Goal: Task Accomplishment & Management: Complete application form

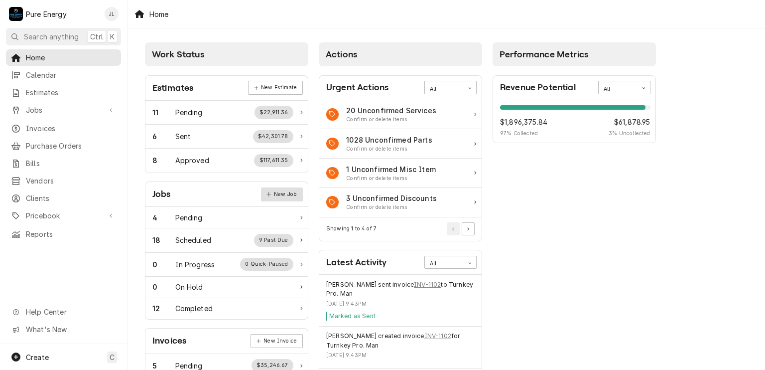
click at [292, 193] on link "New Job" at bounding box center [282, 194] width 42 height 14
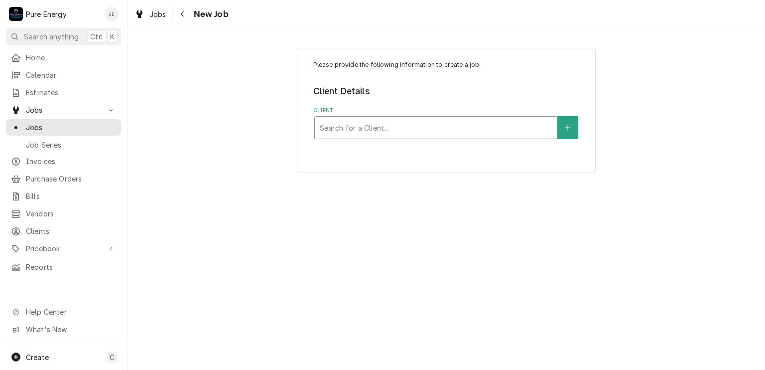
click at [383, 127] on div "Client" at bounding box center [436, 128] width 232 height 18
type input "Turnkey"
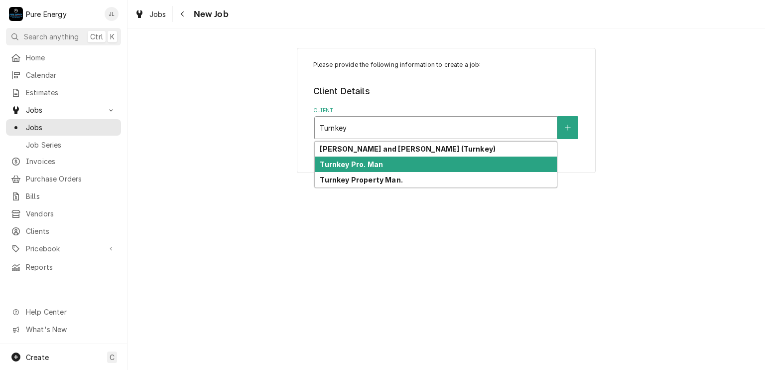
click at [379, 168] on div "Turnkey Pro. Man" at bounding box center [436, 163] width 242 height 15
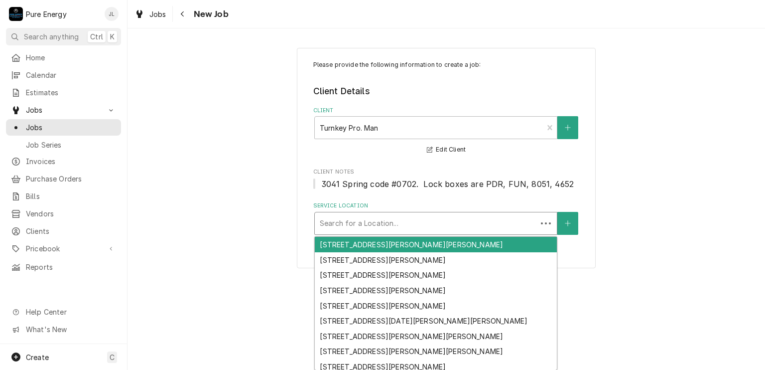
click at [355, 224] on div "Service Location" at bounding box center [426, 223] width 212 height 18
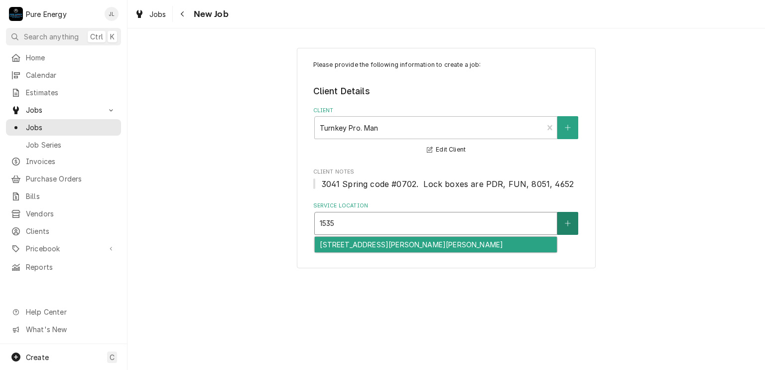
type input "1535"
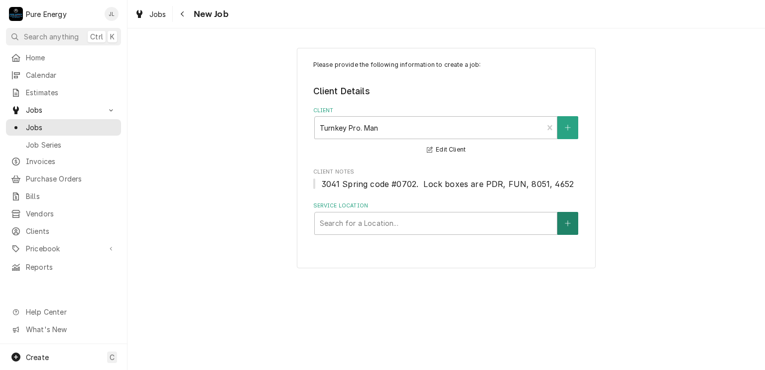
click at [575, 228] on button "Service Location" at bounding box center [567, 223] width 21 height 23
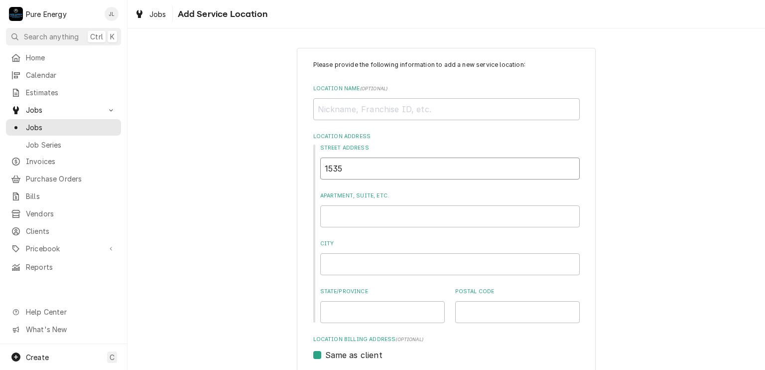
click at [384, 165] on input "1535" at bounding box center [450, 168] width 260 height 22
type textarea "x"
type input "1535"
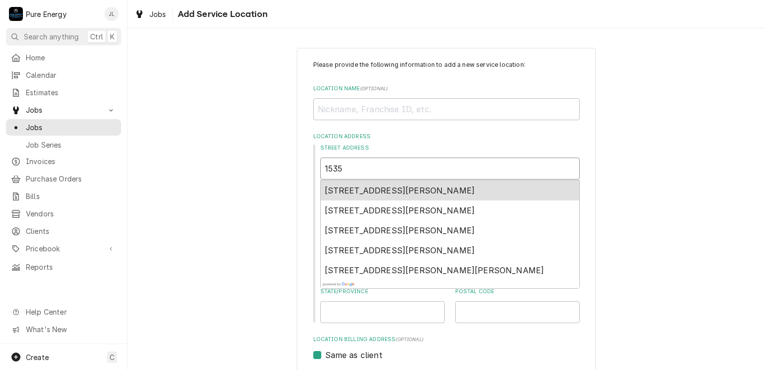
type textarea "x"
type input "1535 P"
type textarea "x"
type input "1535 Pa"
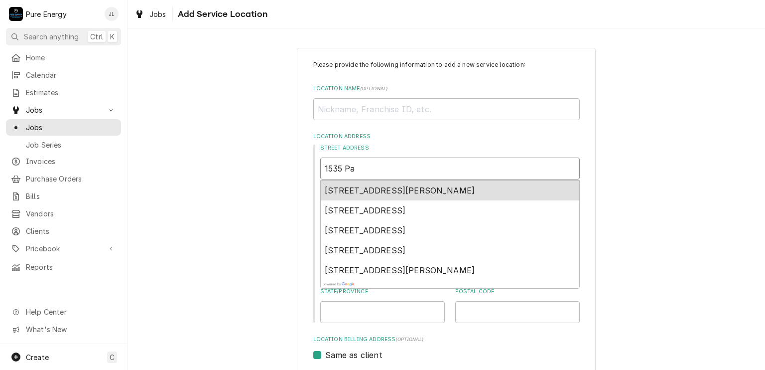
type textarea "x"
type input "1535 Par"
type textarea "x"
type input "1535 Park"
type textarea "x"
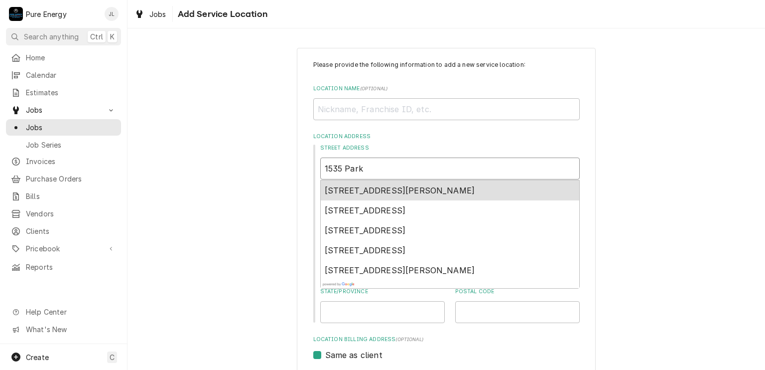
type input "1535 Park"
type textarea "x"
type input "[STREET_ADDRESS]"
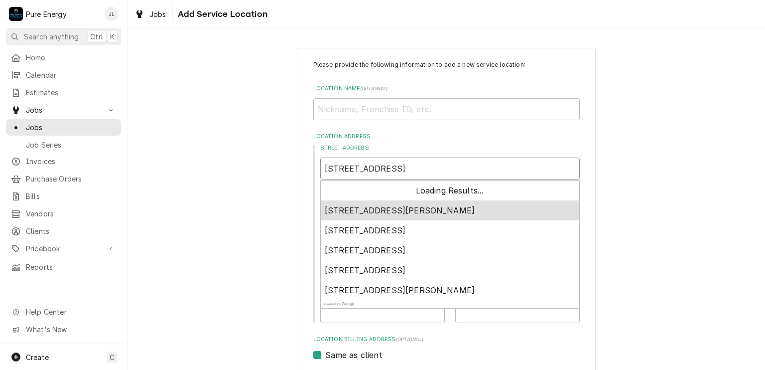
type textarea "x"
type input "[STREET_ADDRESS]"
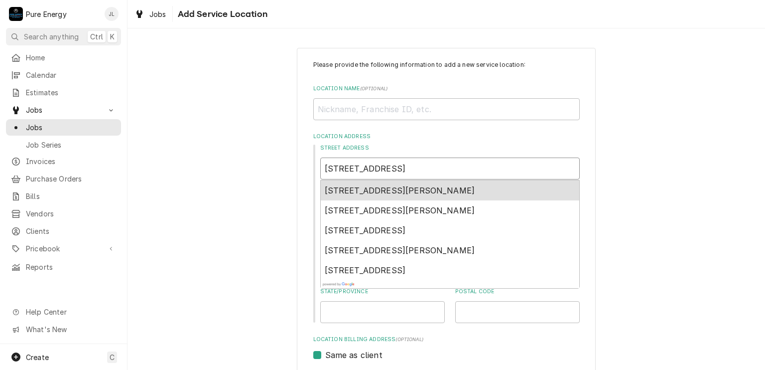
type textarea "x"
type input "[STREET_ADDRESS]"
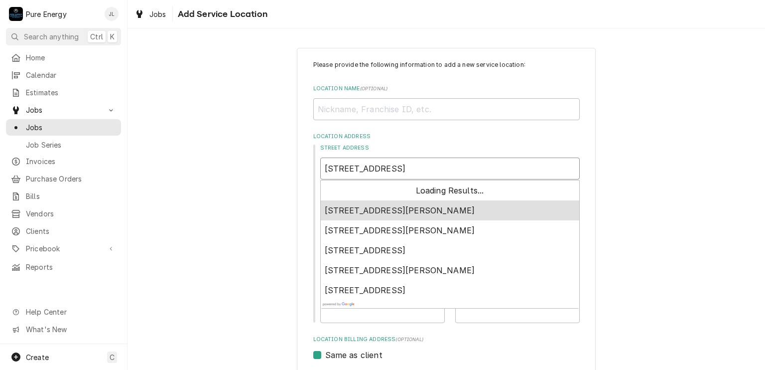
type textarea "x"
type input "[STREET_ADDRESS]"
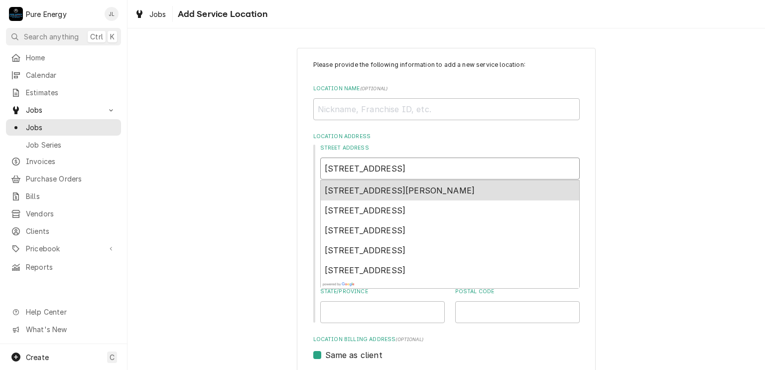
type textarea "x"
type input "[STREET_ADDRESS]"
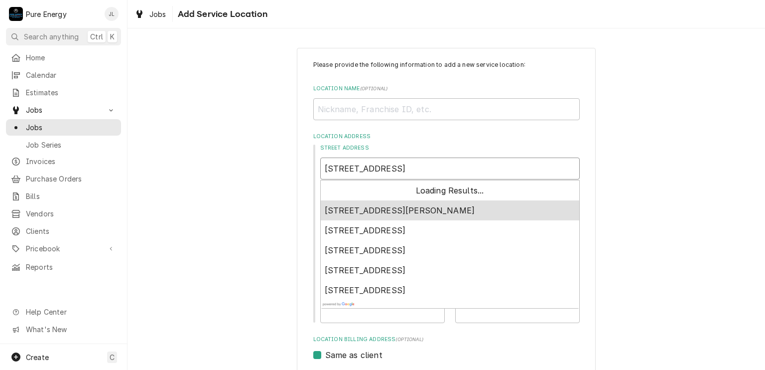
type textarea "x"
type input "[STREET_ADDRESS]"
type textarea "x"
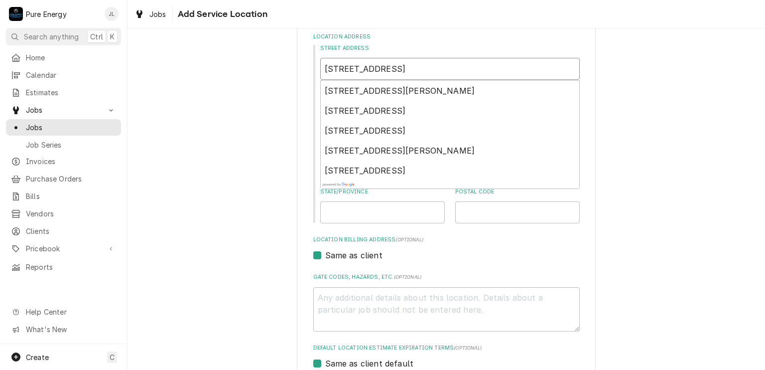
scroll to position [242, 0]
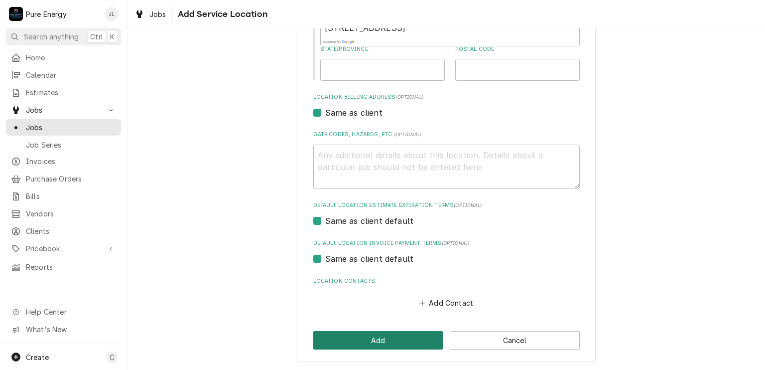
type input "[STREET_ADDRESS]"
click at [405, 337] on button "Add" at bounding box center [378, 340] width 130 height 18
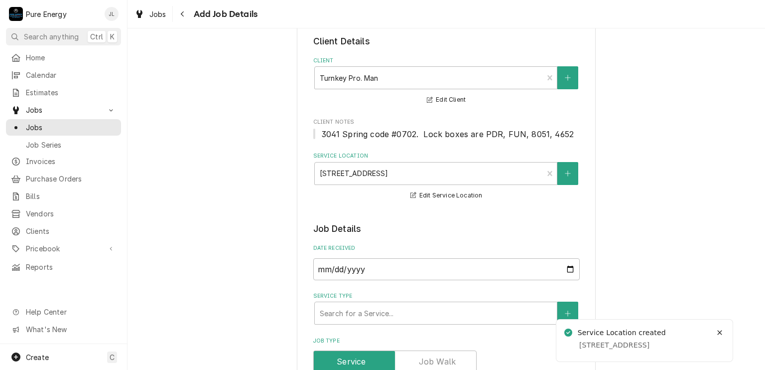
scroll to position [199, 0]
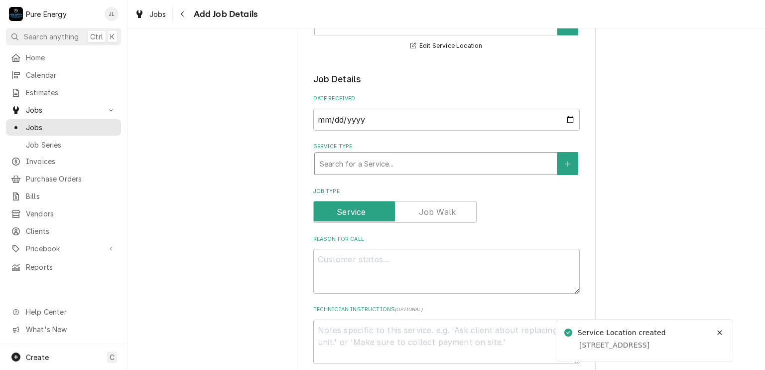
click at [391, 163] on div "Service Type" at bounding box center [436, 163] width 232 height 18
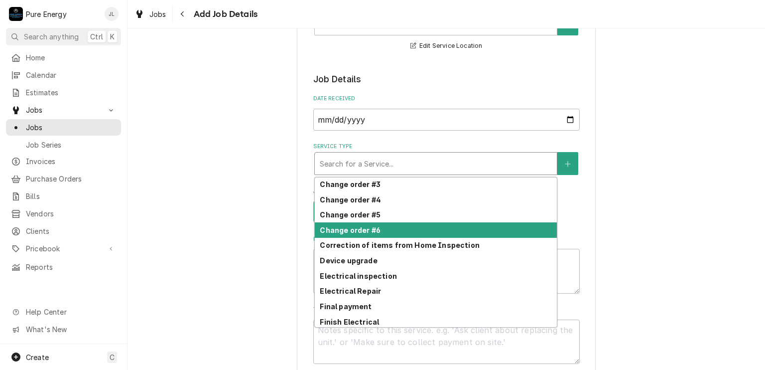
scroll to position [249, 0]
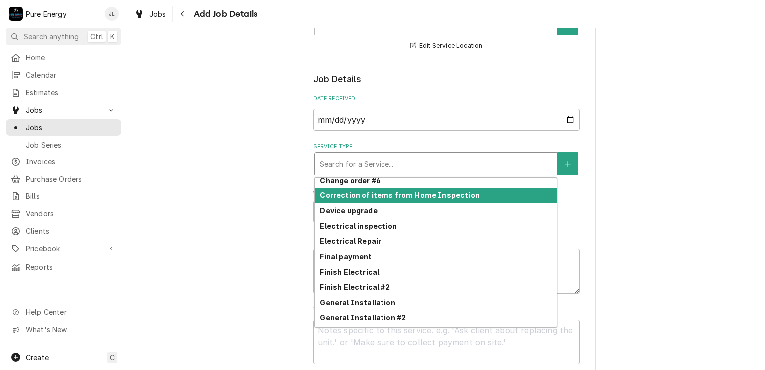
click at [395, 195] on strong "Correction of items from Home Inspection" at bounding box center [399, 195] width 159 height 8
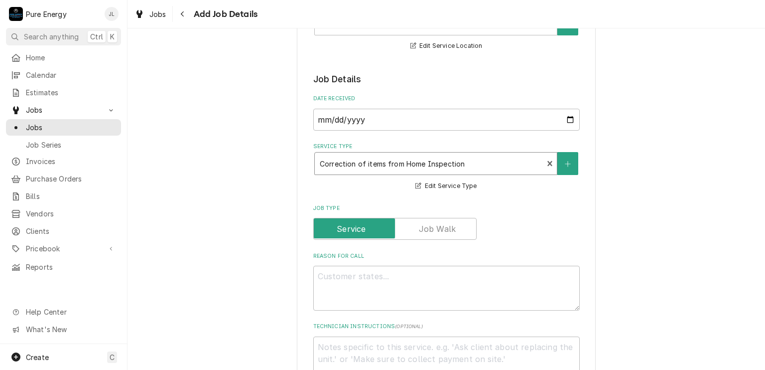
scroll to position [299, 0]
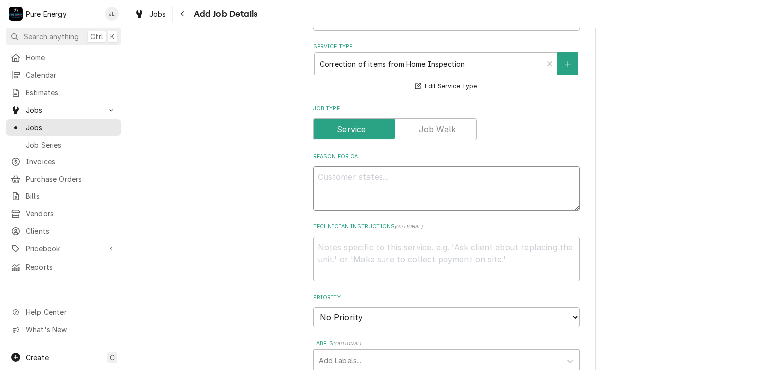
click at [324, 177] on textarea "Reason For Call" at bounding box center [446, 188] width 266 height 45
type textarea "x"
type textarea "I"
type textarea "x"
type textarea "I"
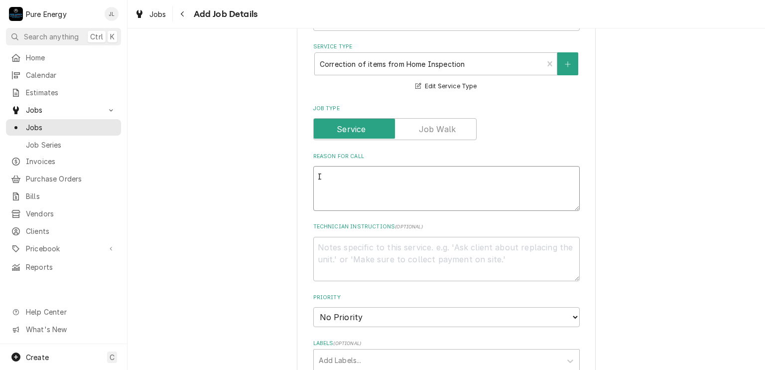
type textarea "x"
type textarea "I t"
type textarea "x"
type textarea "I to"
type textarea "x"
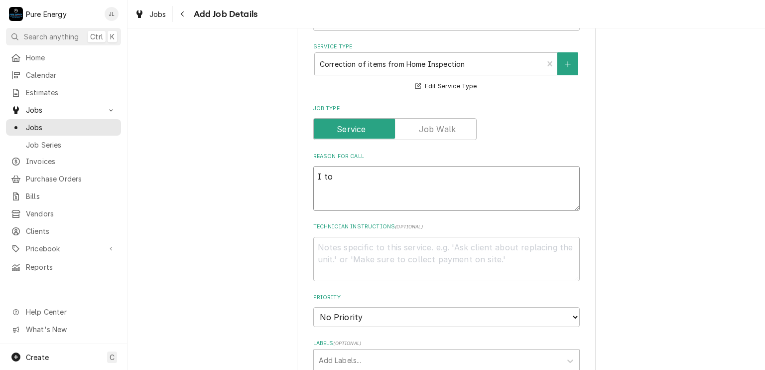
type textarea "I t"
type textarea "x"
type textarea "I ta"
type textarea "x"
type textarea "I tal"
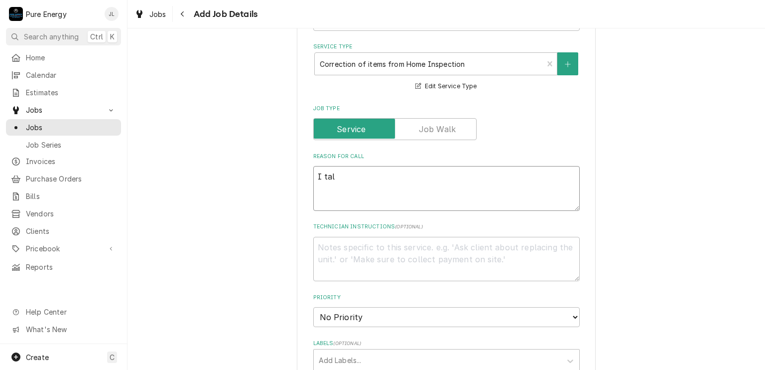
type textarea "x"
type textarea "I talk"
type textarea "x"
type textarea "I talke"
type textarea "x"
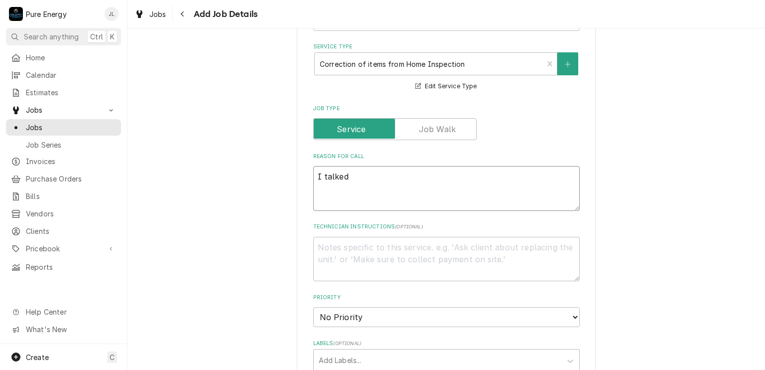
type textarea "I talked"
type textarea "x"
type textarea "I talked to"
type textarea "x"
type textarea "I talked to"
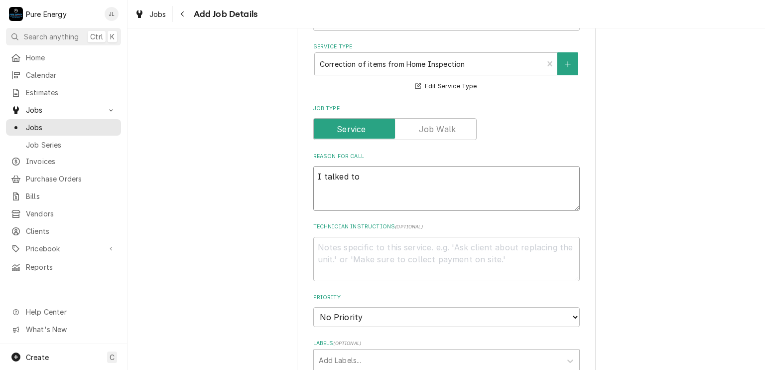
type textarea "x"
type textarea "I talked to N"
type textarea "x"
type textarea "I talked to Ni"
type textarea "x"
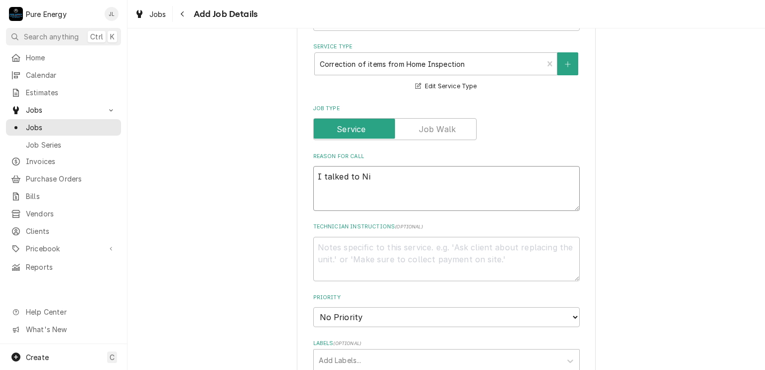
type textarea "I talked to Nic"
type textarea "x"
type textarea "I talked to [PERSON_NAME]"
type textarea "x"
type textarea "I talked to [PERSON_NAME]"
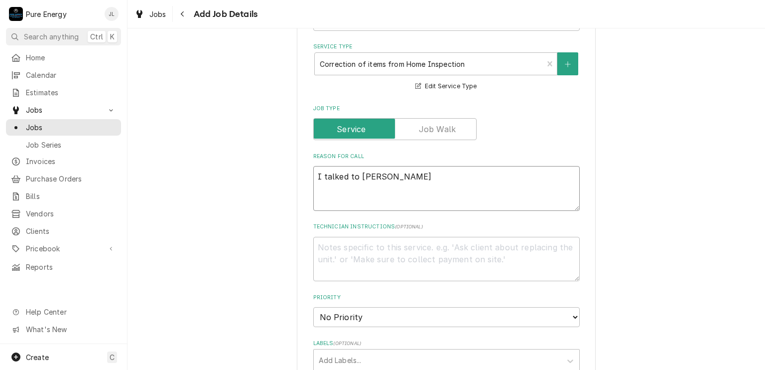
type textarea "x"
type textarea "I talked to [PERSON_NAME]"
type textarea "x"
type textarea "I talked to [PERSON_NAME]"
type textarea "x"
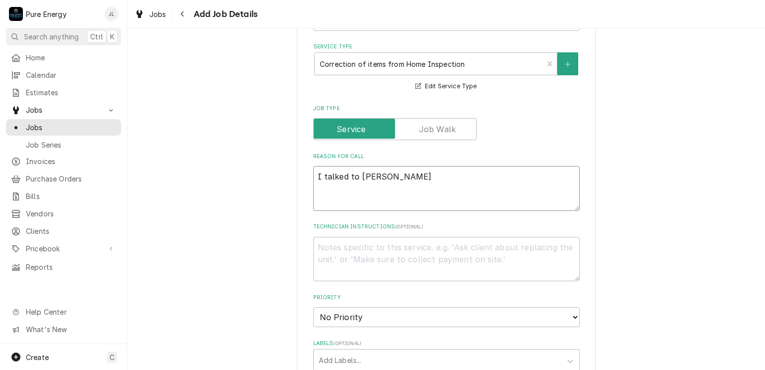
type textarea "I talked to [PERSON_NAME]"
type textarea "x"
type textarea "I talked to [PERSON_NAME] on"
type textarea "x"
type textarea "I talked to [PERSON_NAME] on W"
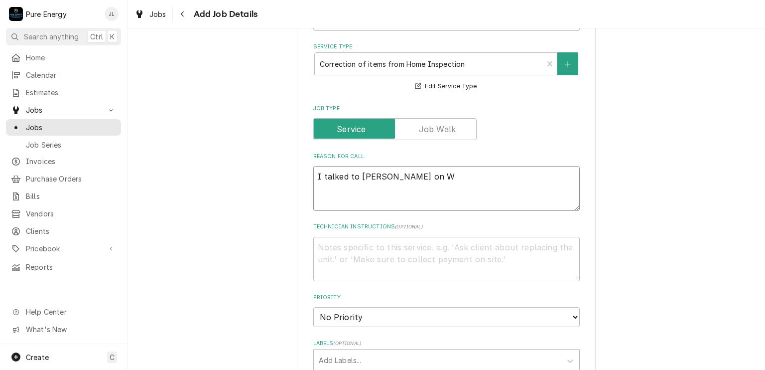
type textarea "x"
type textarea "I talked to [PERSON_NAME] on We"
type textarea "x"
type textarea "I talked to [PERSON_NAME] [DATE]"
type textarea "x"
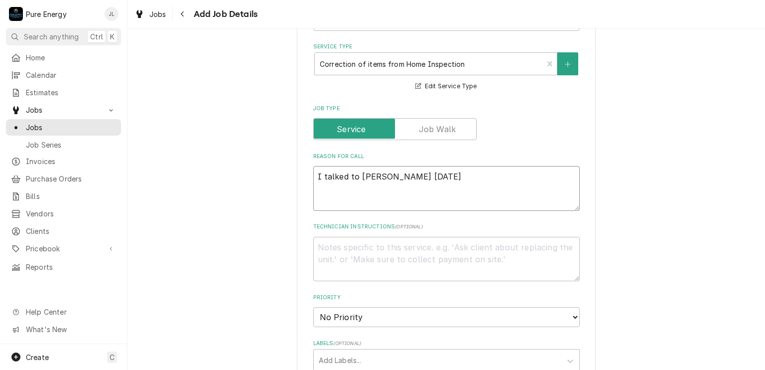
type textarea "I talked to [PERSON_NAME] [DATE]"
type textarea "x"
type textarea "I talked to [PERSON_NAME] [DATE] O"
type textarea "x"
type textarea "I talked to [PERSON_NAME] [DATE] Oc"
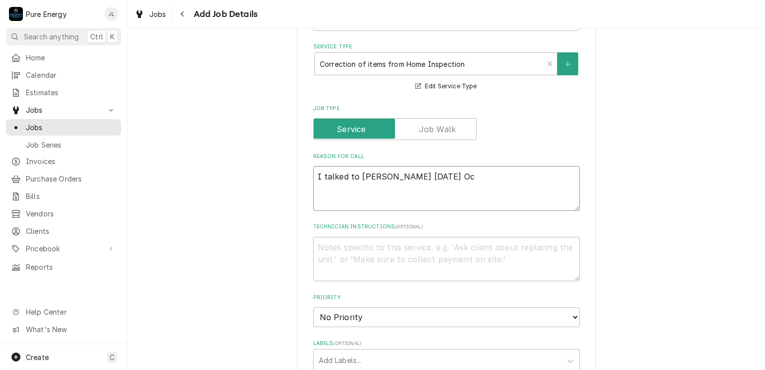
type textarea "x"
type textarea "I talked to [PERSON_NAME] [DATE] Oct"
type textarea "x"
type textarea "I talked to [PERSON_NAME] [DATE] Oct"
type textarea "x"
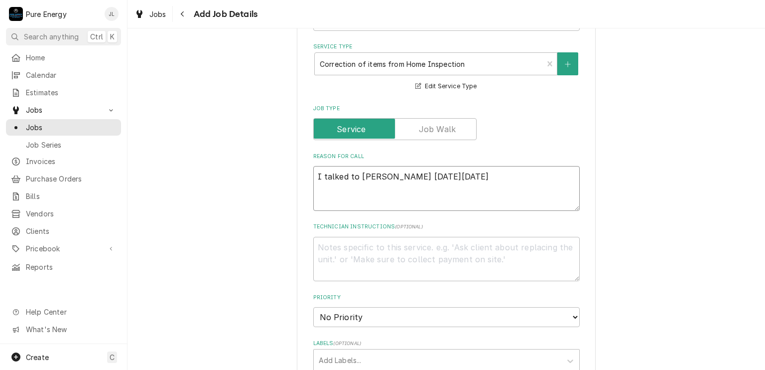
type textarea "I talked to [PERSON_NAME] [DATE][DATE]"
type textarea "x"
type textarea "I talked to [PERSON_NAME] [DATE][DATE]"
type textarea "x"
type textarea "I talked to [PERSON_NAME] [DATE][DATE]"
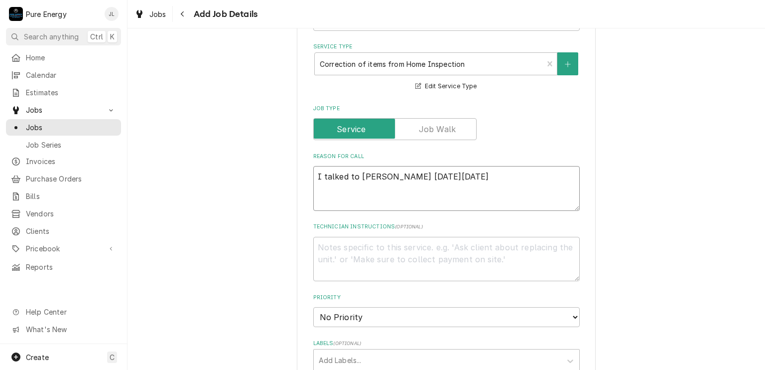
type textarea "x"
type textarea "I talked to [PERSON_NAME] [DATE][DATE]"
type textarea "x"
type textarea "I talked to [PERSON_NAME] [DATE][DATE] l"
type textarea "x"
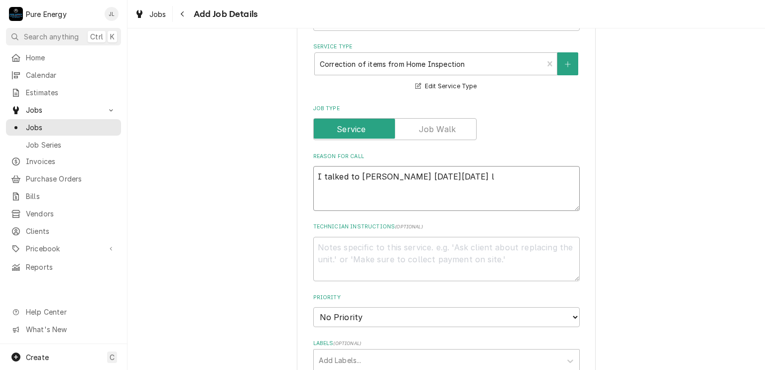
type textarea "I talked to [PERSON_NAME] [DATE][DATE] la"
type textarea "x"
type textarea "I talked to [PERSON_NAME] [DATE][DATE] lat"
type textarea "x"
type textarea "I talked to [PERSON_NAME] [DATE][DATE] late"
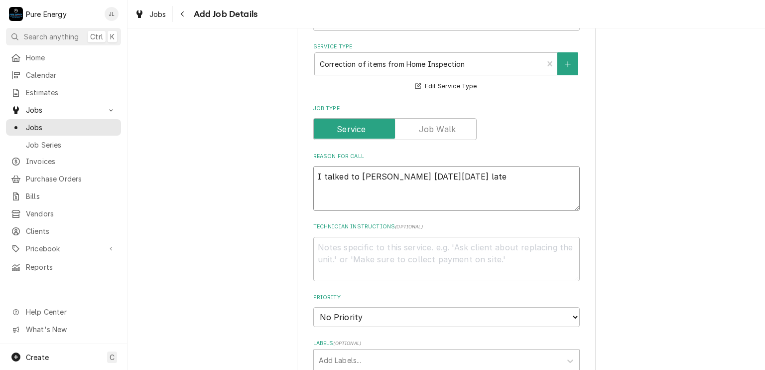
type textarea "x"
type textarea "I talked to [PERSON_NAME] [DATE][DATE] late"
type textarea "x"
type textarea "I talked to [PERSON_NAME] [DATE][DATE] late d"
type textarea "x"
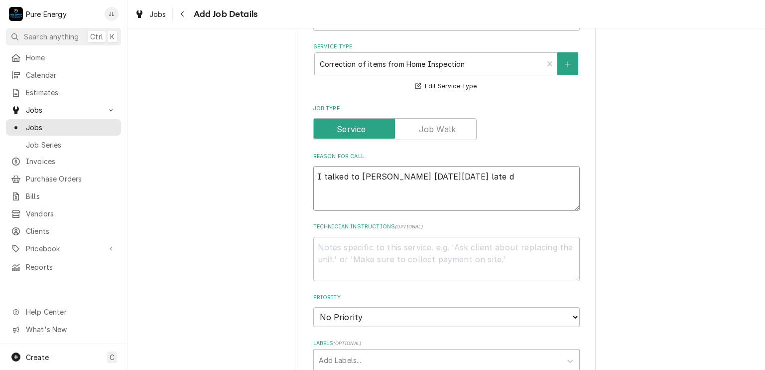
type textarea "I talked to [PERSON_NAME] [DATE][DATE] late da"
type textarea "x"
type textarea "I talked to [PERSON_NAME] [DATE][DATE] late day"
type textarea "x"
type textarea "I talked to [PERSON_NAME] [DATE][DATE] late day."
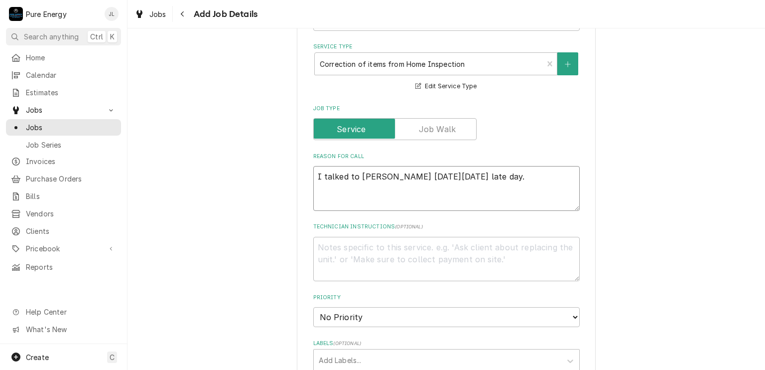
type textarea "x"
type textarea "I talked to [PERSON_NAME] [DATE][DATE] late day."
type textarea "x"
type textarea "I talked to [PERSON_NAME] [DATE][DATE] late day. S"
type textarea "x"
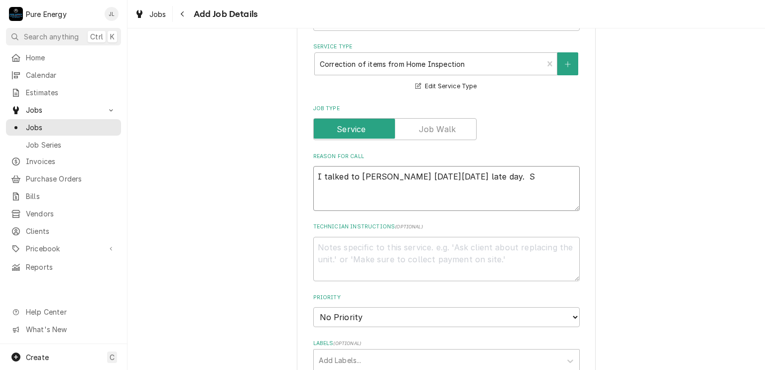
type textarea "I talked to [PERSON_NAME] [DATE][DATE] late day. Sh"
type textarea "x"
type textarea "I talked to [PERSON_NAME] [DATE][DATE] late day. She"
type textarea "x"
type textarea "I talked to [PERSON_NAME] [DATE][DATE] late day. She"
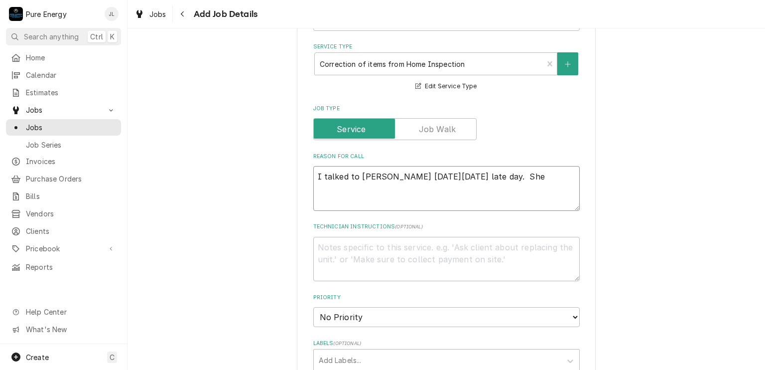
type textarea "x"
type textarea "I talked to [PERSON_NAME] [DATE][DATE] late day. She s"
type textarea "x"
type textarea "I talked to [PERSON_NAME] [DATE][DATE] late day. She sai"
type textarea "x"
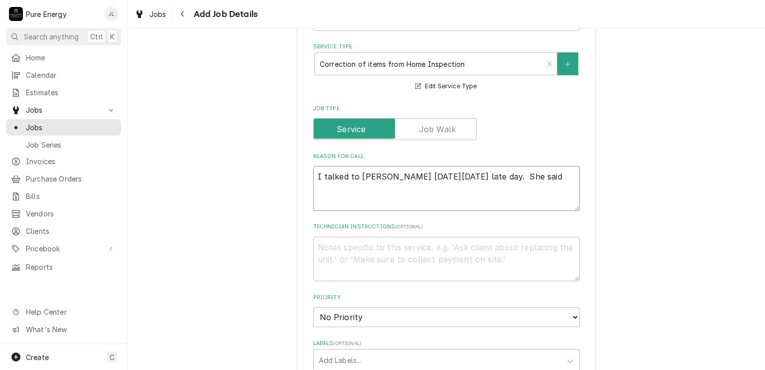
type textarea "I talked to [PERSON_NAME] [DATE][DATE] late day. She said"
type textarea "x"
type textarea "I talked to [PERSON_NAME] [DATE][DATE] late day. She said p"
type textarea "x"
type textarea "I talked to [PERSON_NAME] [DATE][DATE] late day. She said"
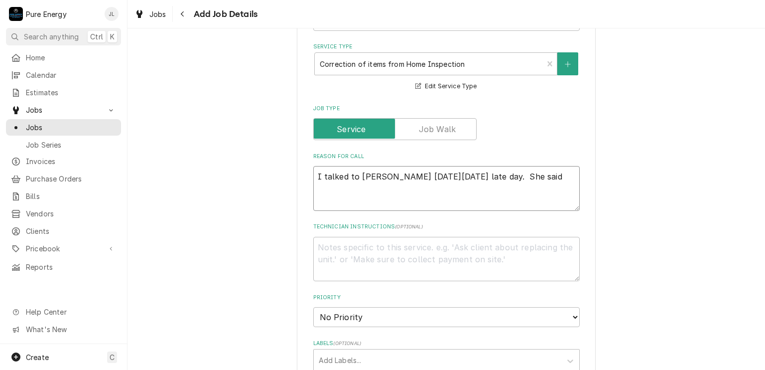
type textarea "x"
type textarea "I talked to [PERSON_NAME] [DATE][DATE] late day. She said b"
type textarea "x"
type textarea "I talked to [PERSON_NAME] [DATE][DATE] late day. She said bre"
type textarea "x"
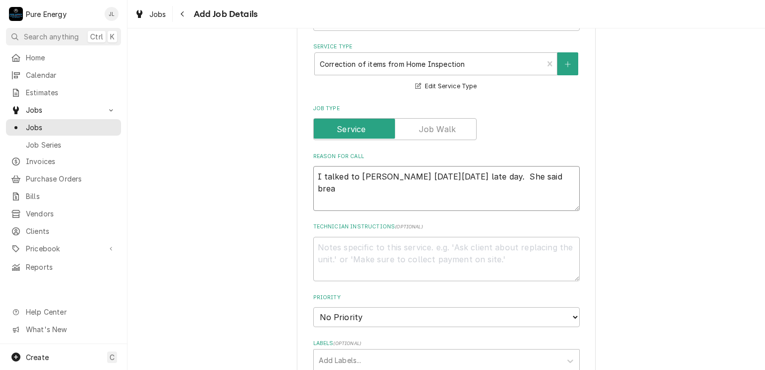
type textarea "I talked to [PERSON_NAME] [DATE][DATE] late day. She said break"
type textarea "x"
type textarea "I talked to [PERSON_NAME] [DATE][DATE] late day. She said breake"
type textarea "x"
type textarea "I talked to [PERSON_NAME] [DATE][DATE] late day. She said breaker"
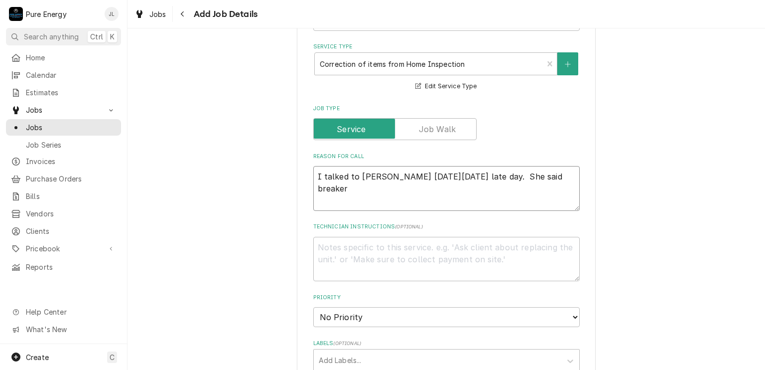
type textarea "x"
type textarea "I talked to [PERSON_NAME] [DATE][DATE] late day. She said breaker w"
type textarea "x"
type textarea "I talked to [PERSON_NAME] [DATE][DATE] late day. She said breaker wa"
type textarea "x"
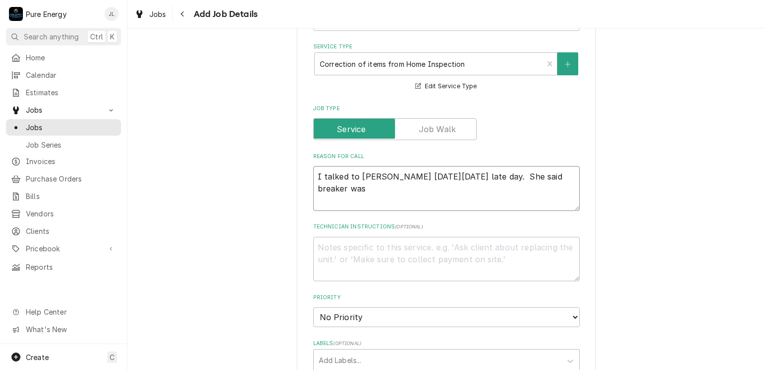
type textarea "I talked to [PERSON_NAME] [DATE][DATE] late day. She said breaker was"
type textarea "x"
type textarea "I talked to [PERSON_NAME] [DATE][DATE] late day. She said breaker was o"
type textarea "x"
type textarea "I talked to [PERSON_NAME] [DATE][DATE] late day. She said breaker was of"
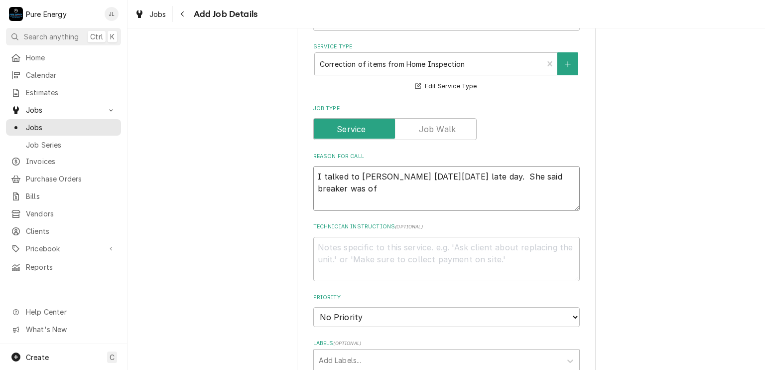
type textarea "x"
type textarea "I talked to [PERSON_NAME] [DATE][DATE] late day. She said breaker was off"
type textarea "x"
type textarea "I talked to [PERSON_NAME] [DATE][DATE] late day. She said breaker was off."
type textarea "x"
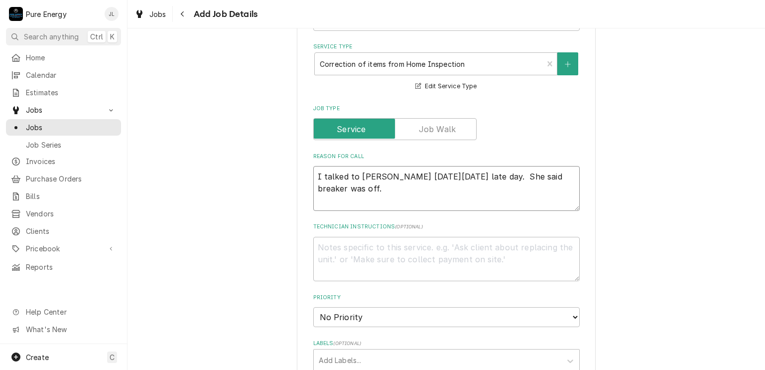
type textarea "I talked to [PERSON_NAME] [DATE][DATE] late day. She said breaker was off."
type textarea "x"
type textarea "I talked to [PERSON_NAME] [DATE][DATE] late day. She said breaker was off. A"
type textarea "x"
type textarea "I talked to [PERSON_NAME] [DATE][DATE] late day. She said breaker was off. Af"
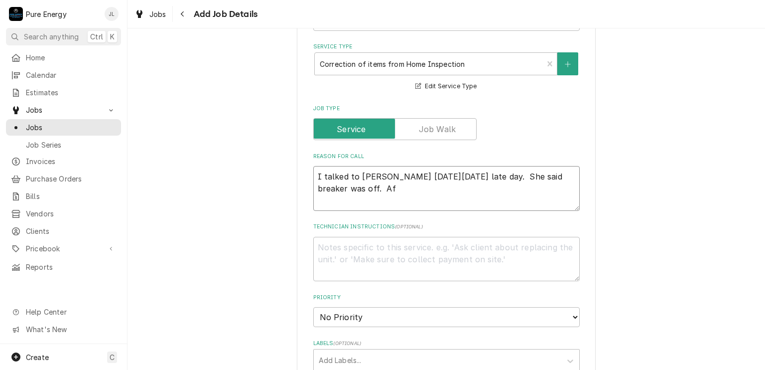
type textarea "x"
type textarea "I talked to [PERSON_NAME] [DATE][DATE] late day. She said breaker was off. Aft"
type textarea "x"
type textarea "I talked to [PERSON_NAME] [DATE][DATE] late day. She said breaker was off. Afte"
type textarea "x"
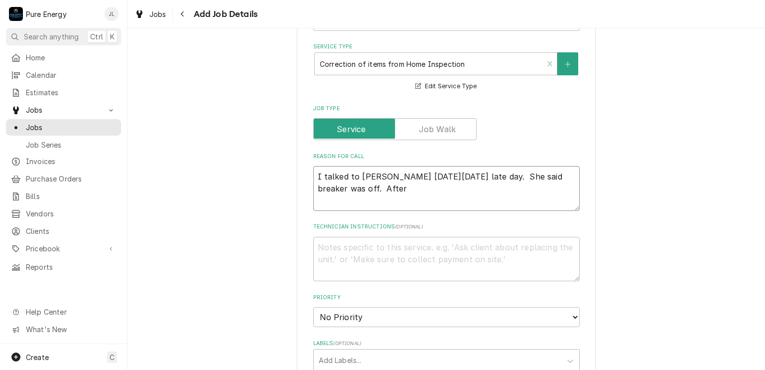
type textarea "I talked to [PERSON_NAME] [DATE][DATE] late day. She said breaker was off. After"
type textarea "x"
type textarea "I talked to [PERSON_NAME] [DATE][DATE] late day. She said breaker was off. Afte…"
type textarea "x"
type textarea "I talked to [PERSON_NAME] [DATE][DATE] late day. She said breaker was off. Afte…"
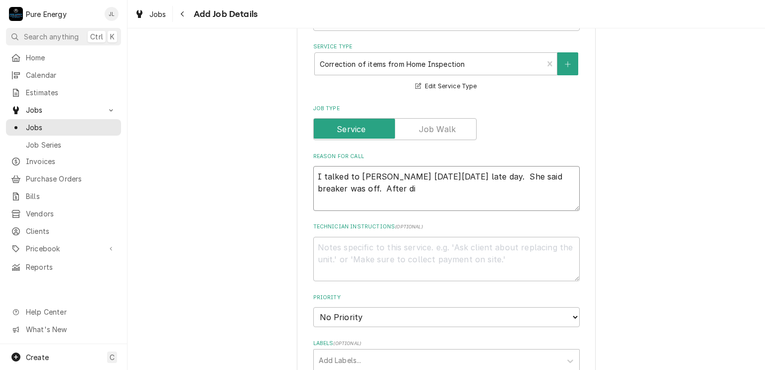
type textarea "x"
type textarea "I talked to [PERSON_NAME] [DATE][DATE] late day. She said breaker was off. Afte…"
type textarea "x"
type textarea "I talked to [PERSON_NAME] [DATE][DATE] late day. She said breaker was off. Afte…"
type textarea "x"
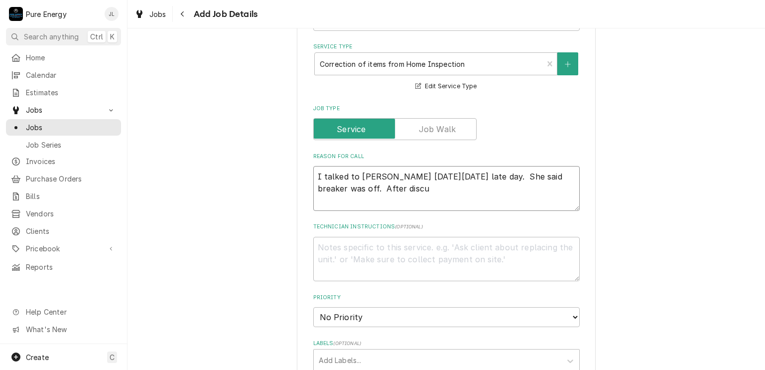
type textarea "I talked to [PERSON_NAME] [DATE][DATE] late day. She said breaker was off. Afte…"
type textarea "x"
type textarea "I talked to [PERSON_NAME] [DATE][DATE] late day. She said breaker was off. Afte…"
type textarea "x"
type textarea "I talked to [PERSON_NAME] [DATE][DATE] late day. She said breaker was off. Afte…"
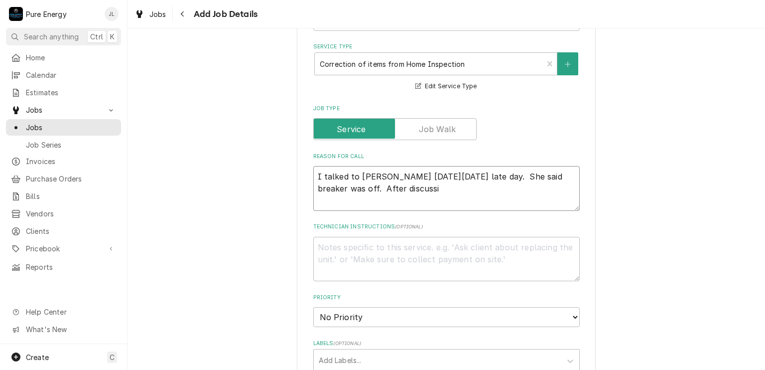
type textarea "x"
type textarea "I talked to [PERSON_NAME] [DATE][DATE] late day. She said breaker was off. Afte…"
type textarea "x"
type textarea "I talked to [PERSON_NAME] [DATE][DATE] late day. She said breaker was off. Afte…"
type textarea "x"
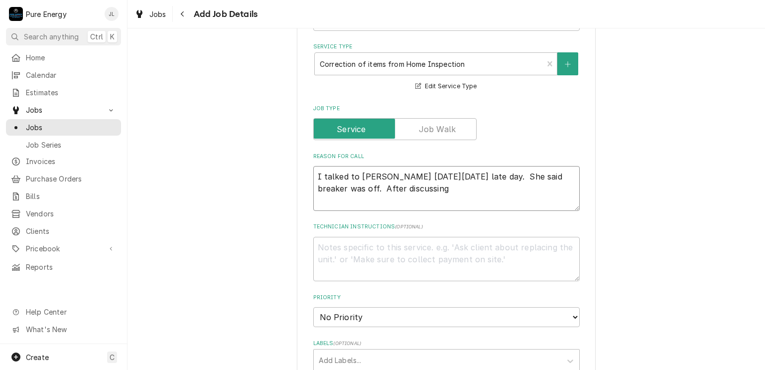
type textarea "I talked to [PERSON_NAME] [DATE][DATE] late day. She said breaker was off. Afte…"
type textarea "x"
type textarea "I talked to [PERSON_NAME] [DATE][DATE] late day. She said breaker was off. Afte…"
type textarea "x"
type textarea "I talked to [PERSON_NAME] [DATE][DATE] late day. She said breaker was off. Afte…"
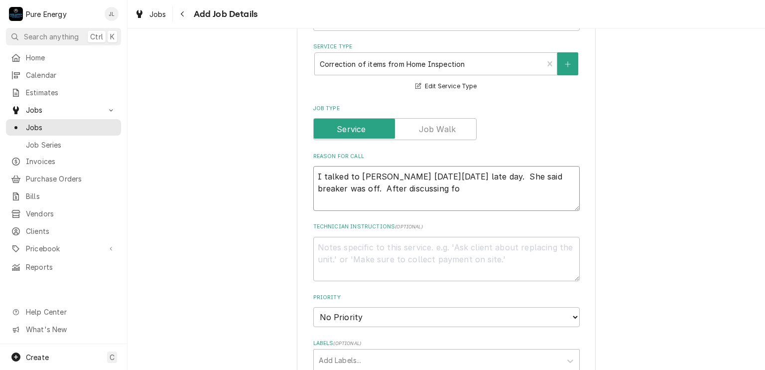
type textarea "x"
type textarea "I talked to [PERSON_NAME] [DATE][DATE] late day. She said breaker was off. Afte…"
type textarea "x"
type textarea "I talked to [PERSON_NAME] [DATE][DATE] late day. She said breaker was off. Afte…"
type textarea "x"
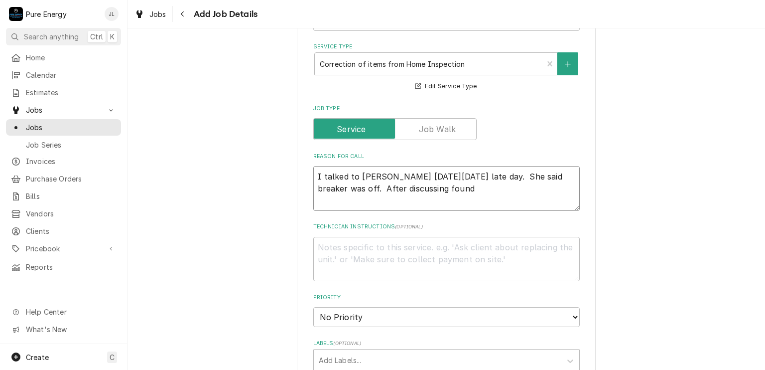
type textarea "I talked to [PERSON_NAME] [DATE][DATE] late day. She said breaker was off. Afte…"
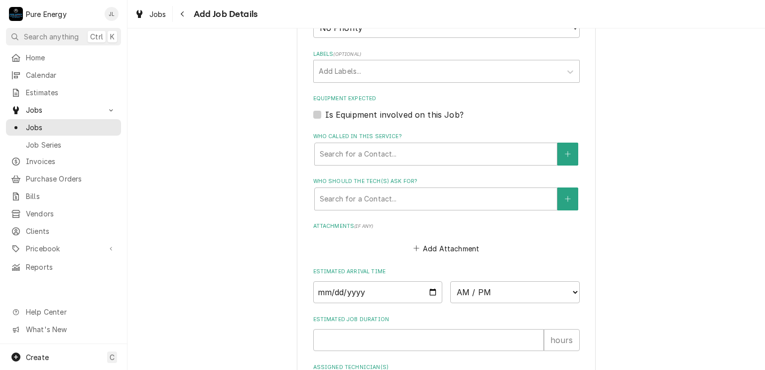
scroll to position [697, 0]
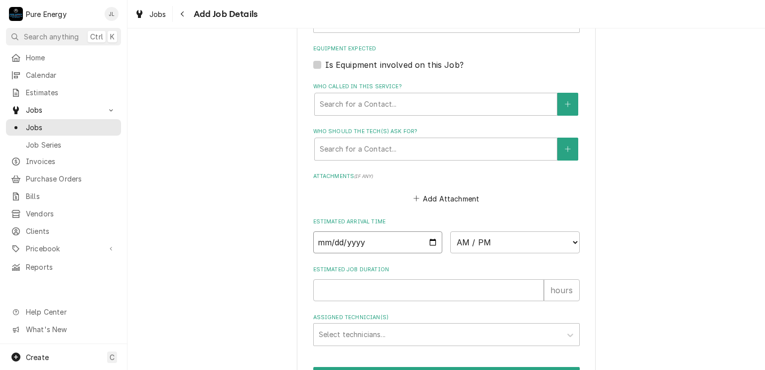
click at [429, 238] on input "Date" at bounding box center [378, 242] width 130 height 22
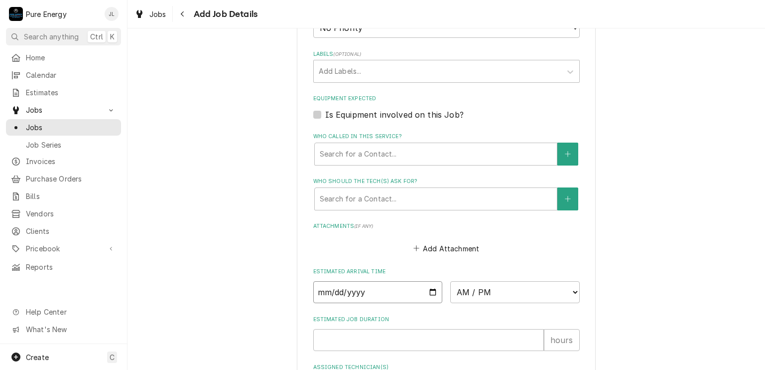
scroll to position [756, 0]
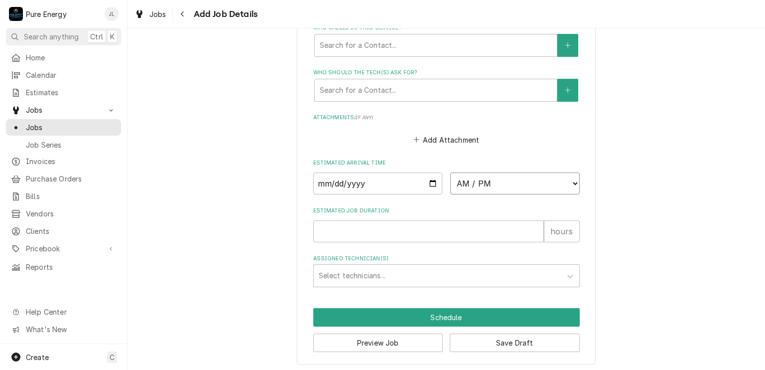
click at [572, 182] on select "AM / PM 6:00 AM 6:15 AM 6:30 AM 6:45 AM 7:00 AM 7:15 AM 7:30 AM 7:45 AM 8:00 AM…" at bounding box center [515, 183] width 130 height 22
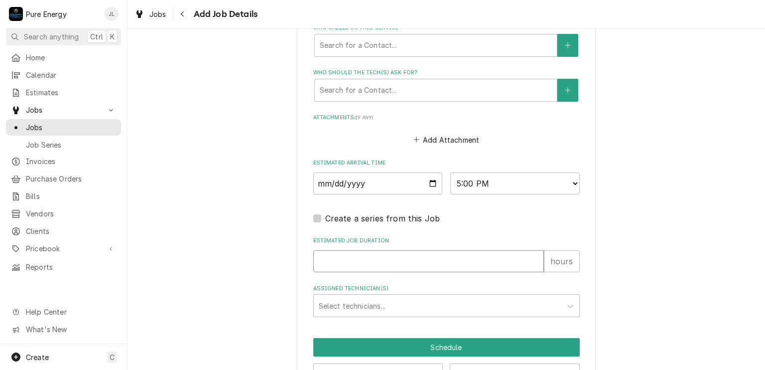
click at [376, 261] on input "Estimated Job Duration" at bounding box center [428, 261] width 231 height 22
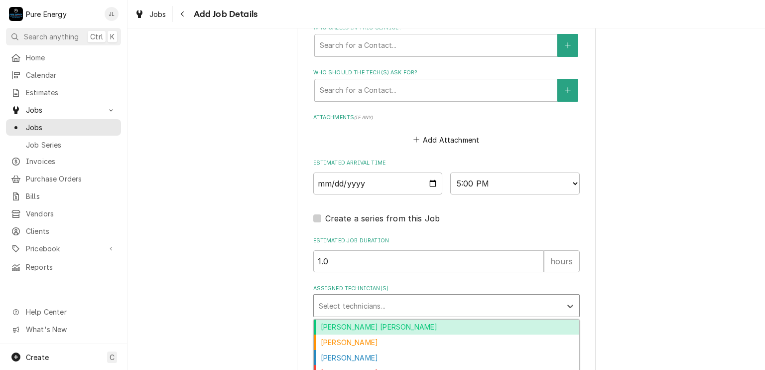
click at [382, 298] on div "Assigned Technician(s)" at bounding box center [438, 305] width 238 height 18
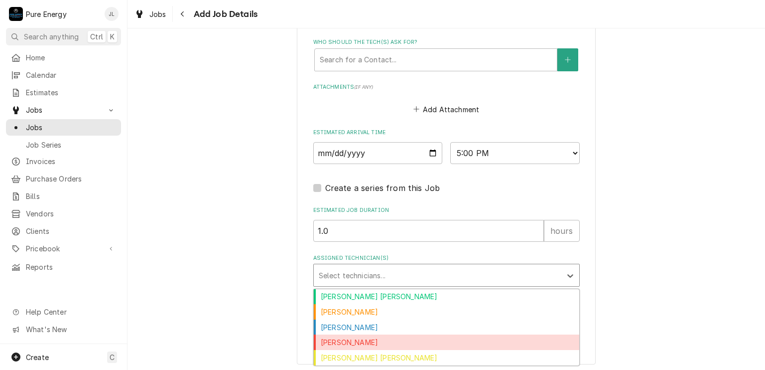
click at [402, 344] on div "[PERSON_NAME]" at bounding box center [447, 341] width 266 height 15
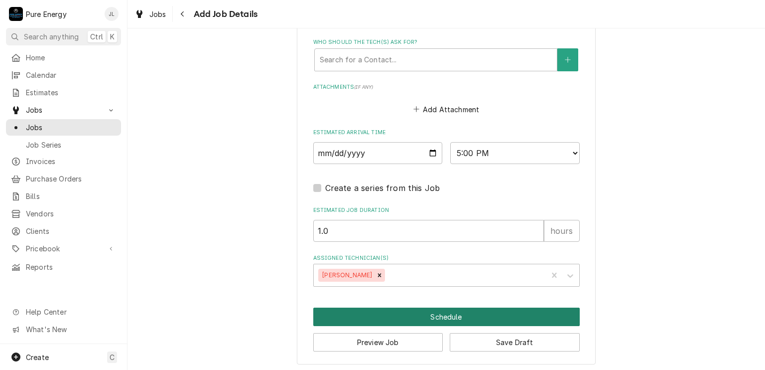
click at [480, 316] on button "Schedule" at bounding box center [446, 316] width 266 height 18
